Goal: Communication & Community: Answer question/provide support

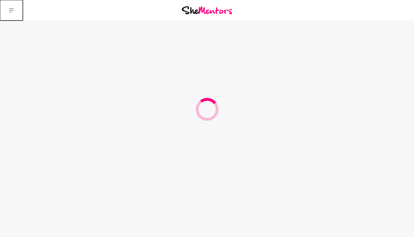
click at [11, 10] on icon at bounding box center [11, 10] width 5 height 4
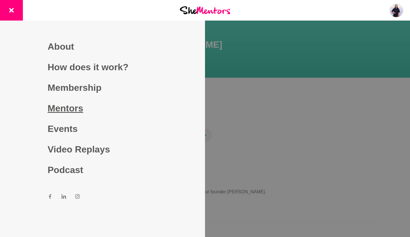
click at [70, 108] on link "Mentors" at bounding box center [103, 108] width 110 height 21
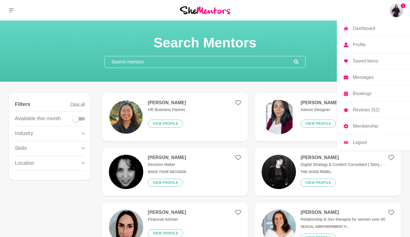
click at [397, 14] on img at bounding box center [397, 10] width 14 height 14
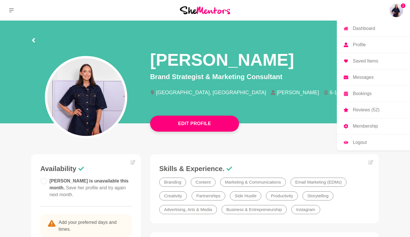
click at [378, 76] on link "Messages" at bounding box center [373, 78] width 73 height 16
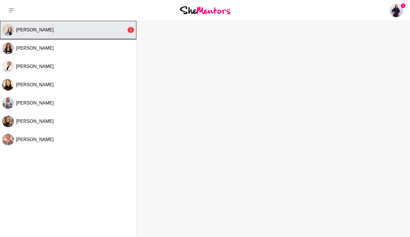
click at [64, 37] on button "[PERSON_NAME] 1" at bounding box center [68, 30] width 136 height 18
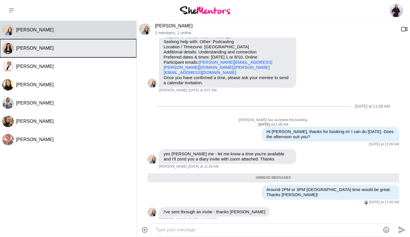
click at [78, 55] on button "[PERSON_NAME]" at bounding box center [68, 48] width 136 height 18
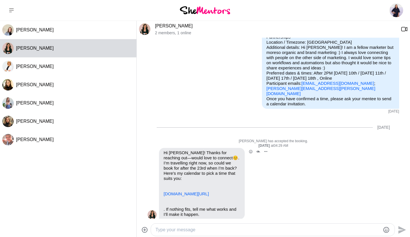
scroll to position [79, 0]
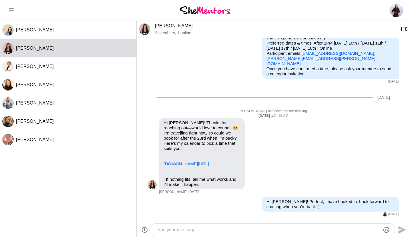
click at [195, 231] on textarea "Type your message" at bounding box center [268, 230] width 225 height 7
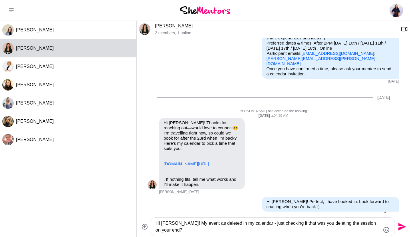
drag, startPoint x: 204, startPoint y: 224, endPoint x: 181, endPoint y: 223, distance: 23.2
click at [181, 223] on textarea "Hi [PERSON_NAME]! My event as deleted in my calendar - just checking if that wa…" at bounding box center [268, 227] width 225 height 14
click at [182, 229] on textarea "Hi [PERSON_NAME]! Our catchup was deleted in my calendar - just checking if tha…" at bounding box center [268, 227] width 225 height 14
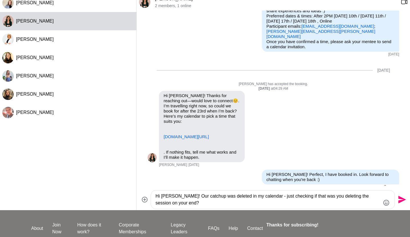
scroll to position [17, 0]
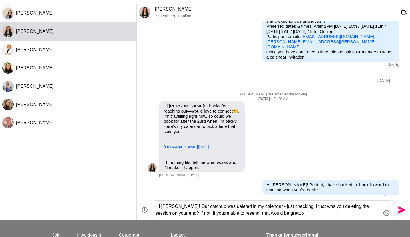
click at [202, 214] on textarea "Hi [PERSON_NAME]! Our catchup was deleted in my calendar - just checking if tha…" at bounding box center [268, 210] width 225 height 14
click at [306, 213] on textarea "Hi [PERSON_NAME]! Our catchup was deleted in my calendar - just checking if tha…" at bounding box center [268, 210] width 225 height 14
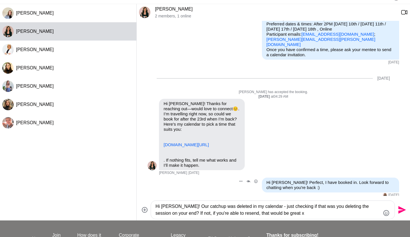
scroll to position [85, 0]
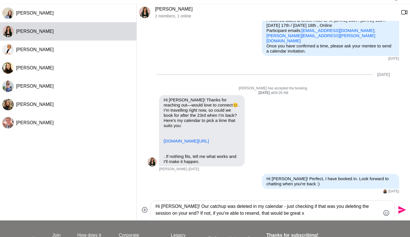
click at [237, 214] on textarea "Hi [PERSON_NAME]! Our catchup was deleted in my calendar - just checking if tha…" at bounding box center [268, 210] width 225 height 14
click at [319, 214] on textarea "Hi [PERSON_NAME]! Our catchup was deleted in my calendar - just checking if tha…" at bounding box center [268, 210] width 225 height 14
type textarea "Hi [PERSON_NAME]! Our catchup was deleted in my calendar - just checking if tha…"
click at [399, 212] on icon "Send" at bounding box center [402, 211] width 8 height 8
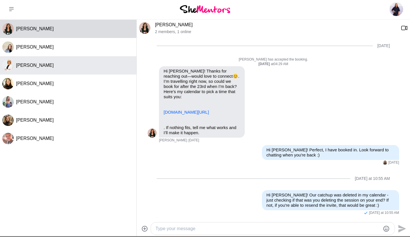
scroll to position [0, 0]
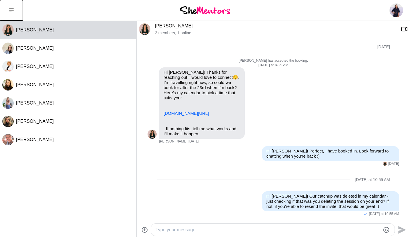
click at [17, 11] on button at bounding box center [11, 10] width 23 height 21
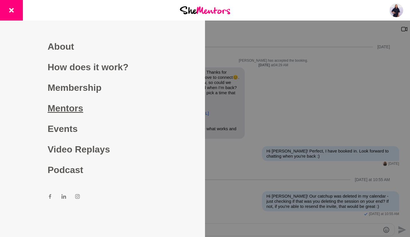
click at [67, 101] on link "Mentors" at bounding box center [103, 108] width 110 height 21
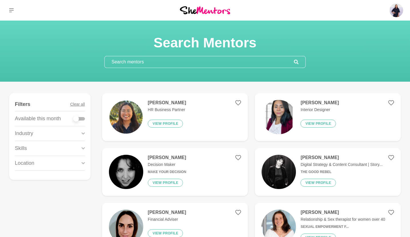
click at [159, 62] on input "text" at bounding box center [199, 61] width 189 height 11
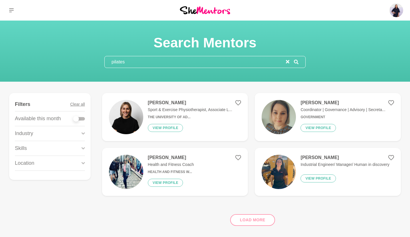
drag, startPoint x: 144, startPoint y: 63, endPoint x: 73, endPoint y: 61, distance: 71.0
click at [73, 61] on div "Search Mentors pilates" at bounding box center [205, 51] width 396 height 34
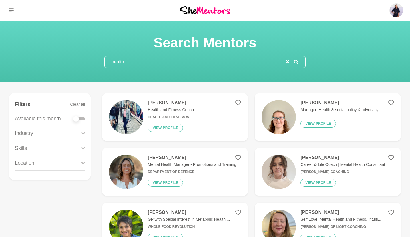
type input "health"
click at [289, 60] on icon "reset" at bounding box center [287, 61] width 3 height 3
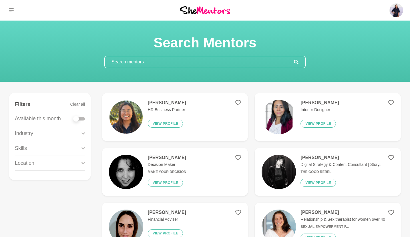
click at [62, 134] on div "Industry" at bounding box center [50, 133] width 70 height 15
